Goal: Information Seeking & Learning: Learn about a topic

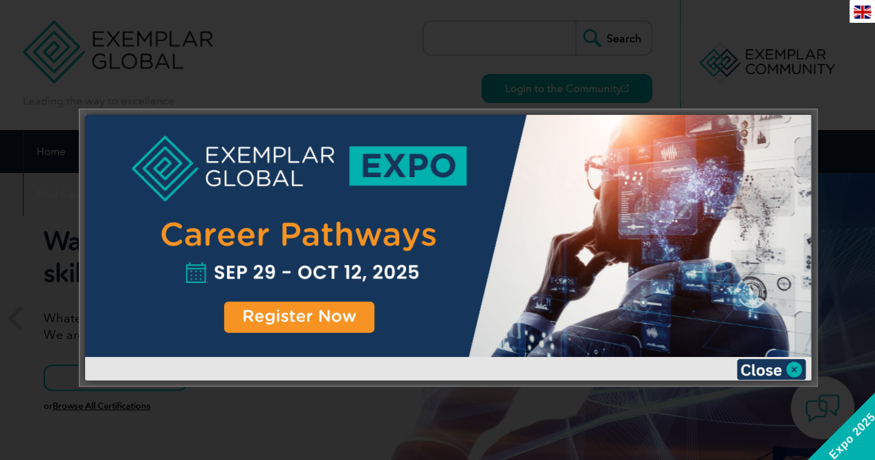
click at [759, 357] on div at bounding box center [448, 248] width 726 height 266
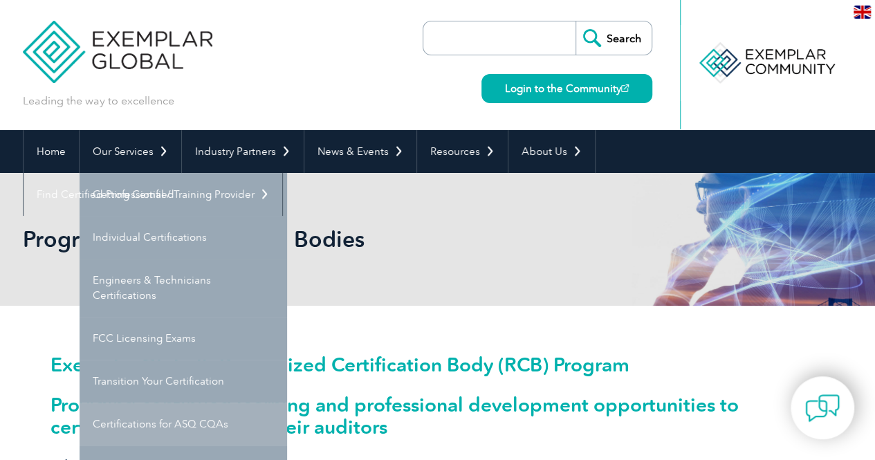
click at [218, 418] on link "Certifications for ASQ CQAs" at bounding box center [183, 423] width 207 height 43
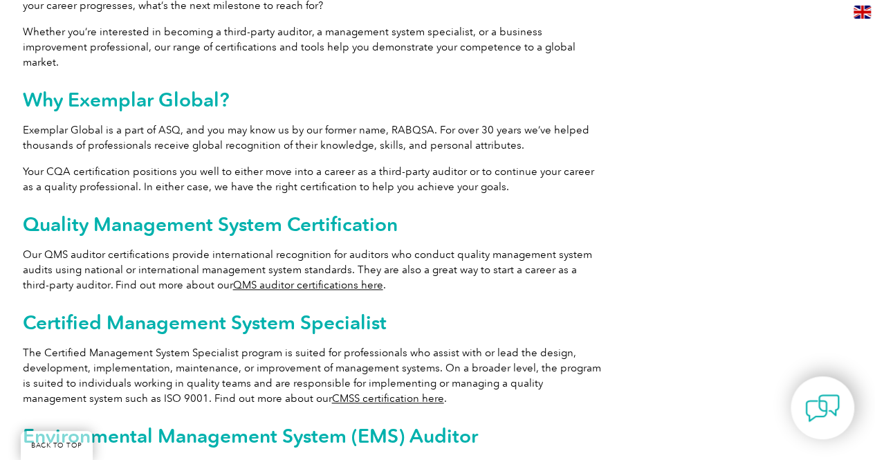
scroll to position [691, 0]
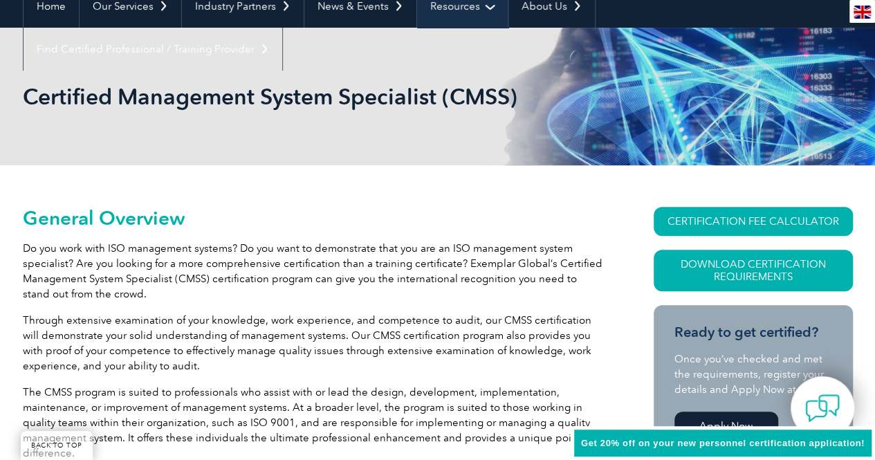
scroll to position [138, 0]
